Goal: Download file/media

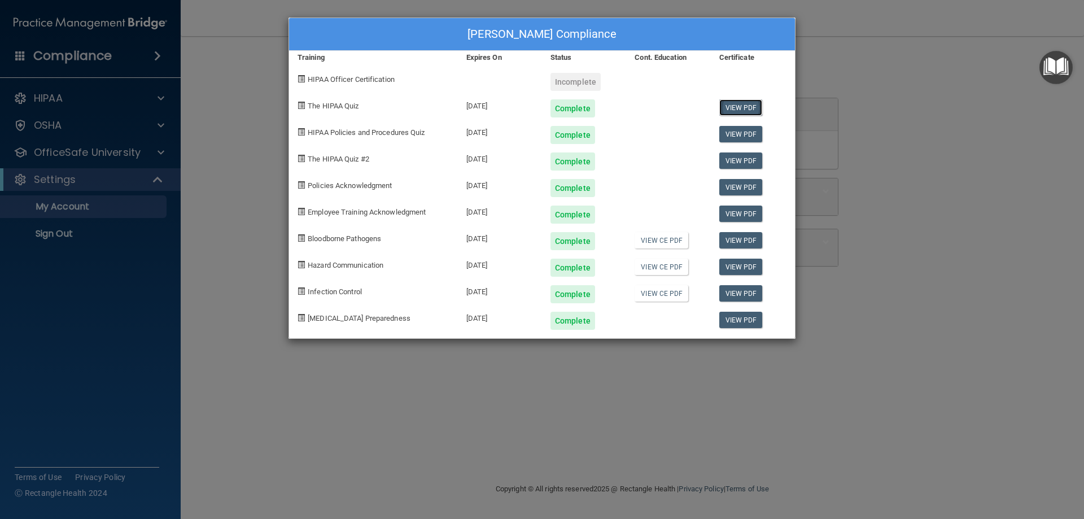
click at [743, 110] on link "View PDF" at bounding box center [740, 107] width 43 height 16
click at [744, 136] on link "View PDF" at bounding box center [740, 134] width 43 height 16
click at [746, 161] on link "View PDF" at bounding box center [740, 160] width 43 height 16
click at [740, 190] on link "View PDF" at bounding box center [740, 187] width 43 height 16
click at [737, 211] on link "View PDF" at bounding box center [740, 214] width 43 height 16
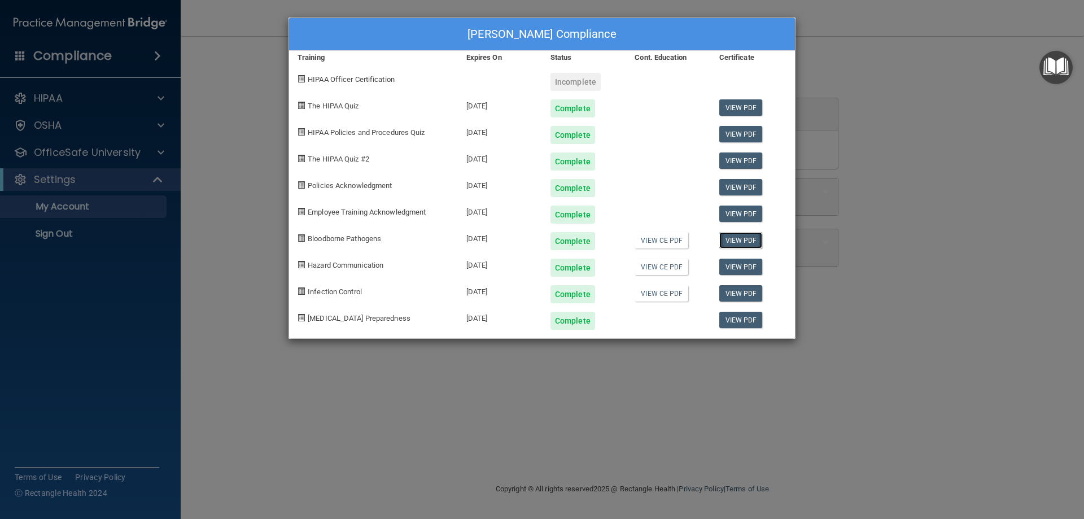
click at [740, 243] on link "View PDF" at bounding box center [740, 240] width 43 height 16
click at [744, 265] on link "View PDF" at bounding box center [740, 267] width 43 height 16
click at [747, 292] on link "View PDF" at bounding box center [740, 293] width 43 height 16
click at [746, 320] on link "View PDF" at bounding box center [740, 320] width 43 height 16
click at [660, 241] on link "View CE PDF" at bounding box center [662, 240] width 54 height 16
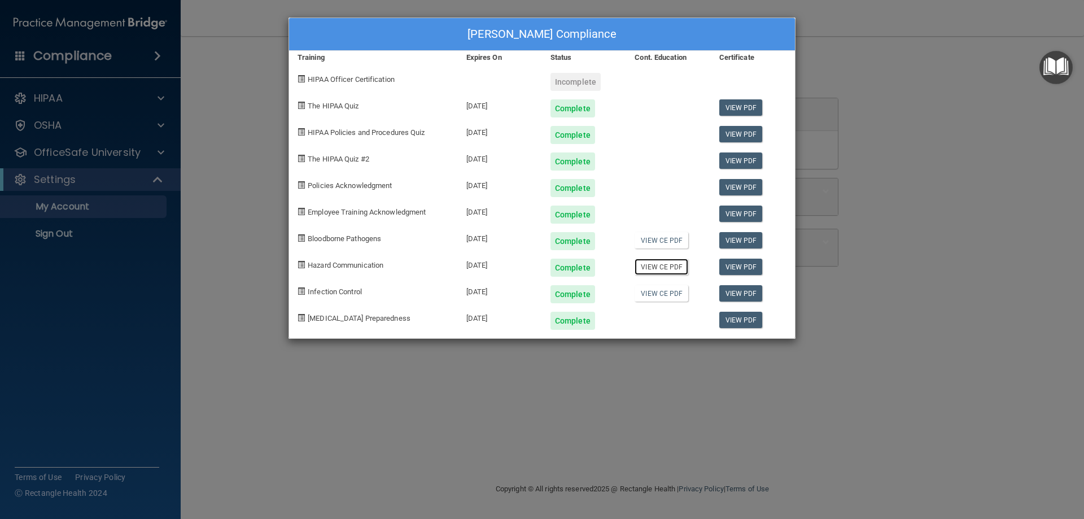
click at [659, 270] on link "View CE PDF" at bounding box center [662, 267] width 54 height 16
click at [663, 293] on link "View CE PDF" at bounding box center [662, 293] width 54 height 16
click at [739, 190] on link "View PDF" at bounding box center [740, 187] width 43 height 16
click at [740, 210] on link "View PDF" at bounding box center [740, 214] width 43 height 16
